Goal: Information Seeking & Learning: Learn about a topic

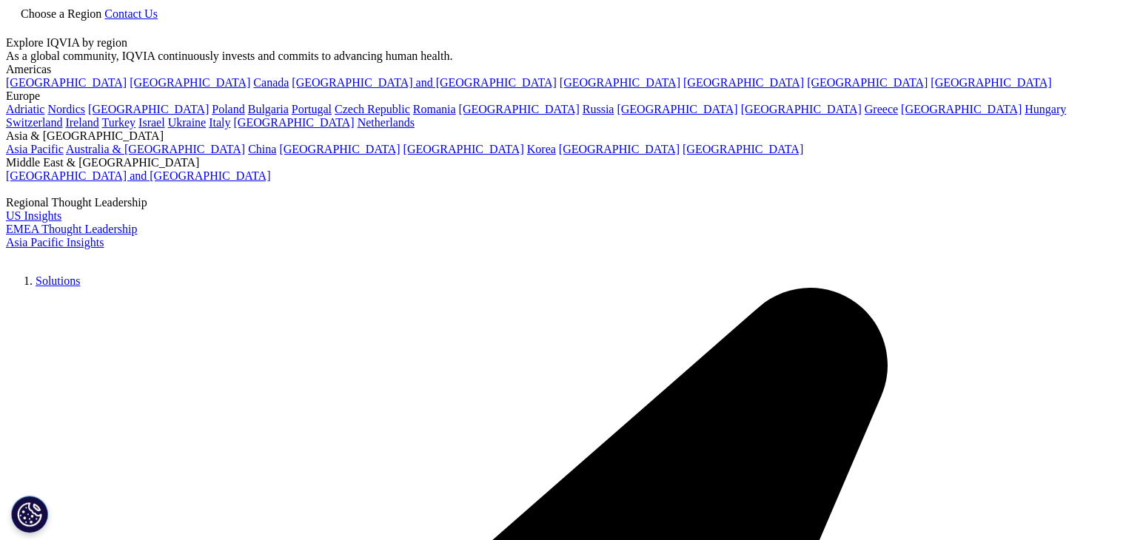
click at [80, 275] on link "Solutions" at bounding box center [58, 281] width 44 height 13
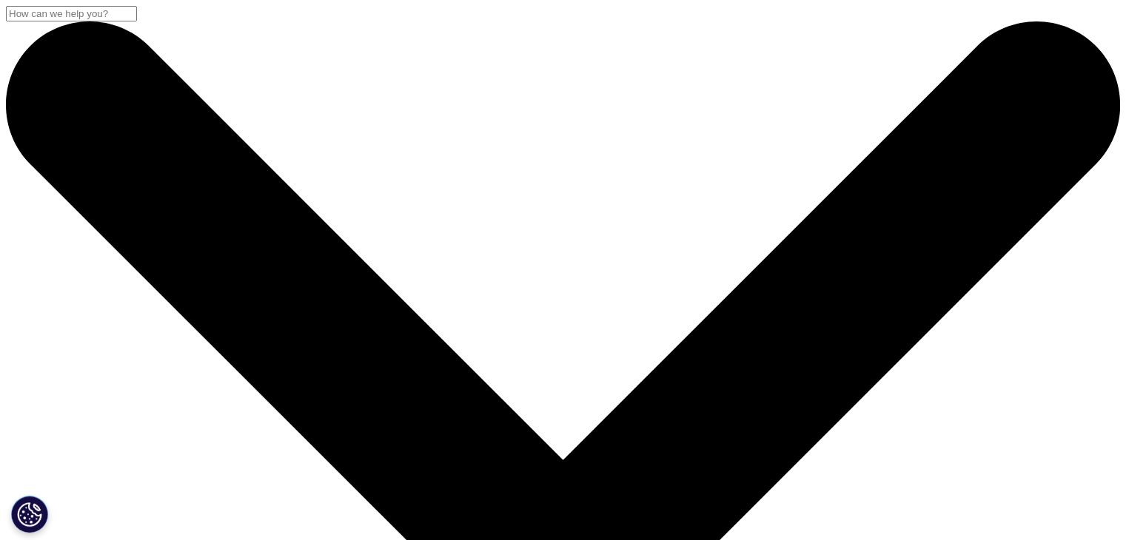
scroll to position [1264, 0]
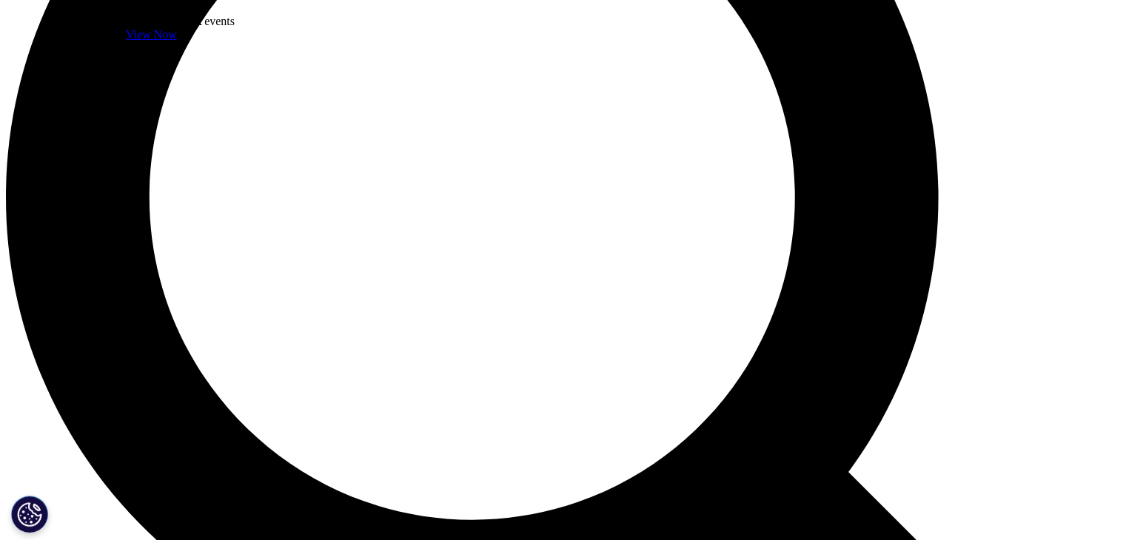
scroll to position [1702, 0]
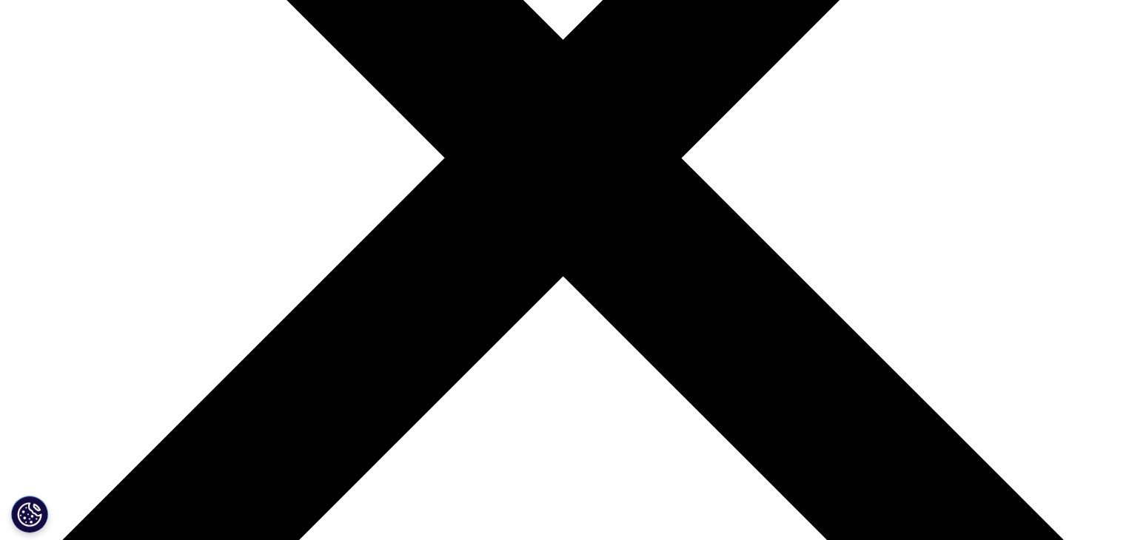
scroll to position [1255, 0]
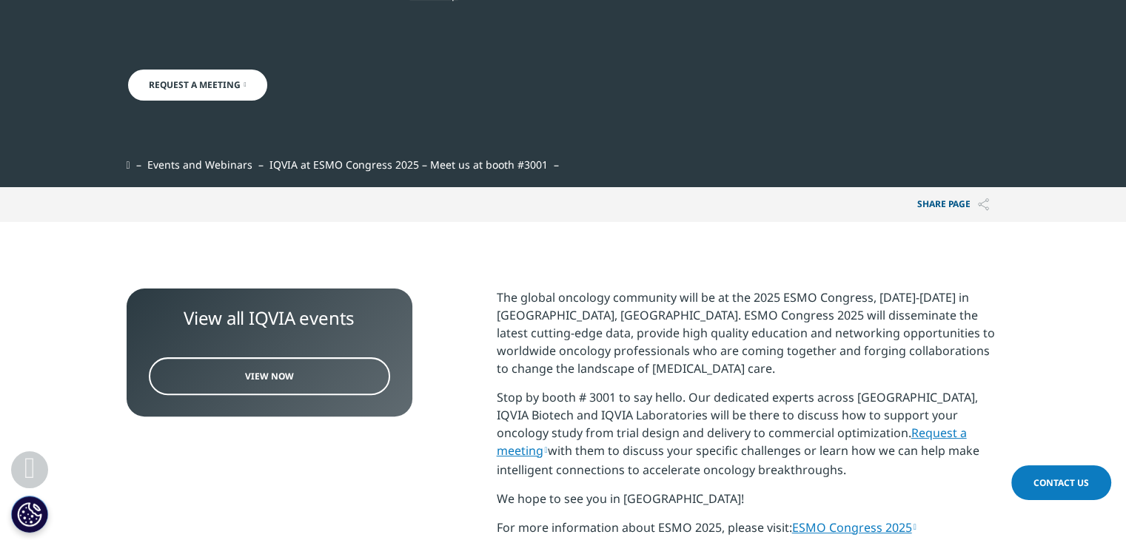
scroll to position [444, 0]
